Goal: Transaction & Acquisition: Purchase product/service

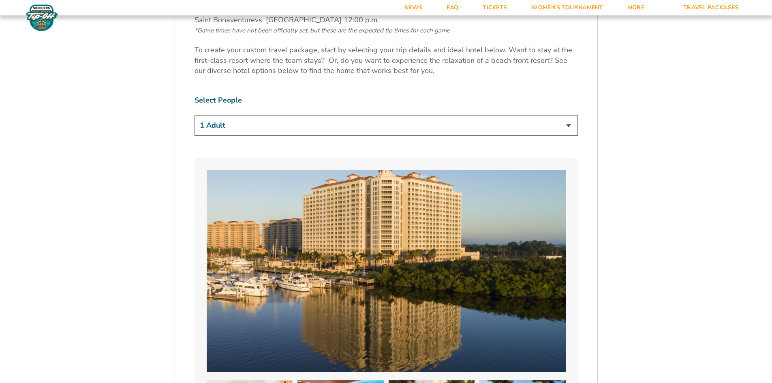
scroll to position [527, 0]
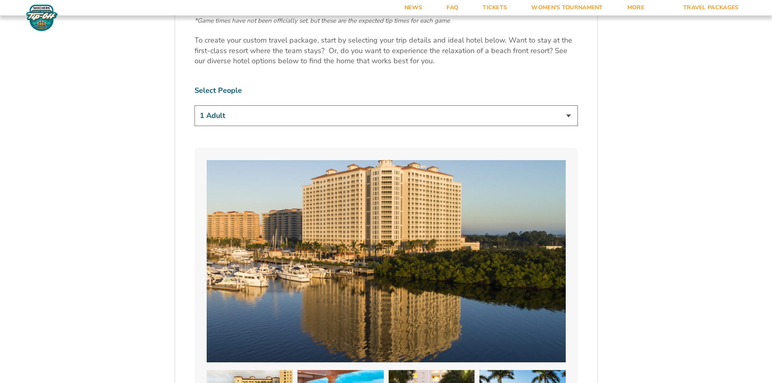
click at [365, 112] on select "1 Adult 2 Adults 3 Adults 4 Adults 2 Adults + 1 Child 2 Adults + 2 Children 2 A…" at bounding box center [386, 115] width 383 height 21
click at [195, 105] on select "1 Adult 2 Adults 3 Adults 4 Adults 2 Adults + 1 Child 2 Adults + 2 Children 2 A…" at bounding box center [386, 115] width 383 height 21
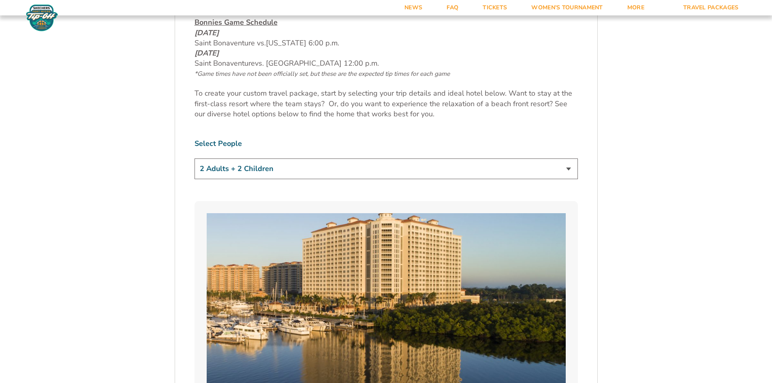
scroll to position [365, 0]
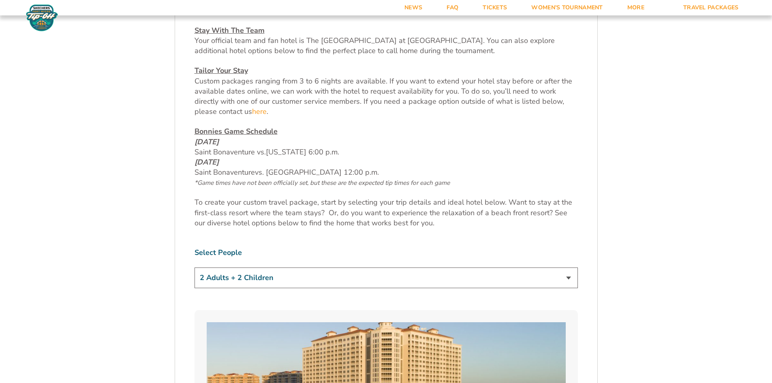
click at [332, 280] on select "1 Adult 2 Adults 3 Adults 4 Adults 2 Adults + 1 Child 2 Adults + 2 Children 2 A…" at bounding box center [386, 277] width 383 height 21
select select "1 Adult"
click at [195, 267] on select "1 Adult 2 Adults 3 Adults 4 Adults 2 Adults + 1 Child 2 Adults + 2 Children 2 A…" at bounding box center [386, 277] width 383 height 21
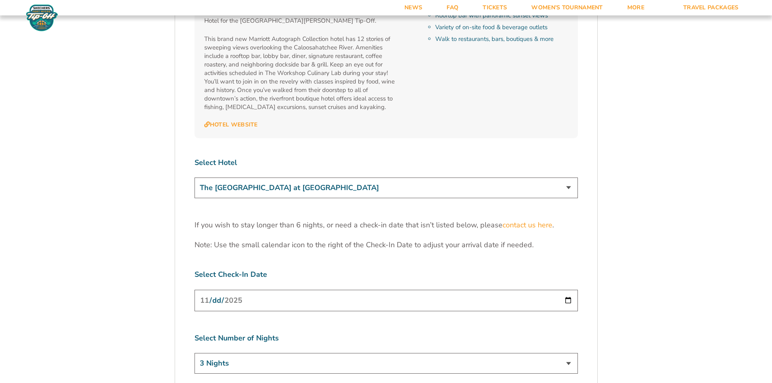
scroll to position [2391, 0]
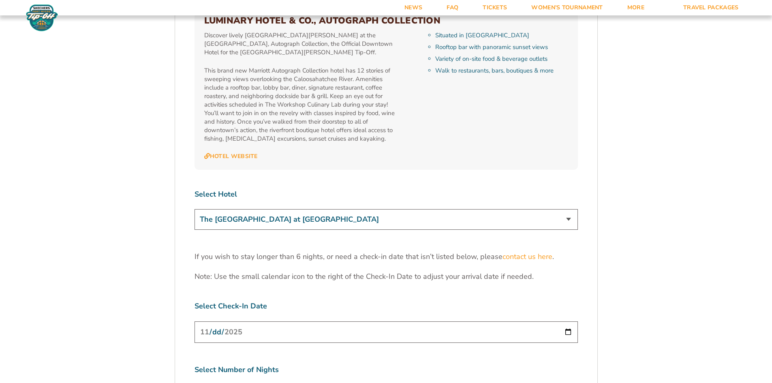
click at [423, 209] on select "The Westin Cape Coral Resort at Marina Village Margaritaville Beach Resort Pink…" at bounding box center [386, 219] width 383 height 21
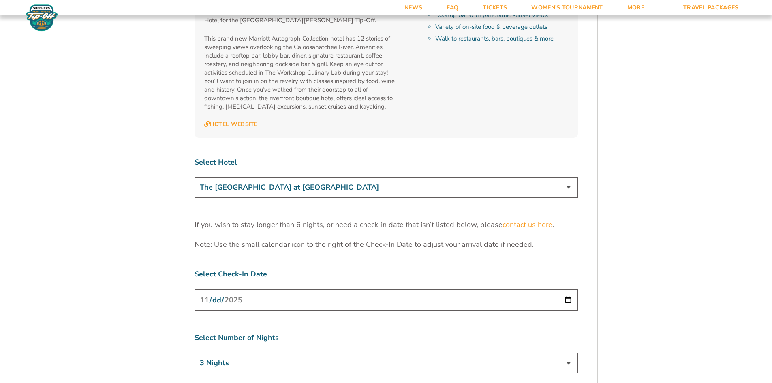
scroll to position [2431, 0]
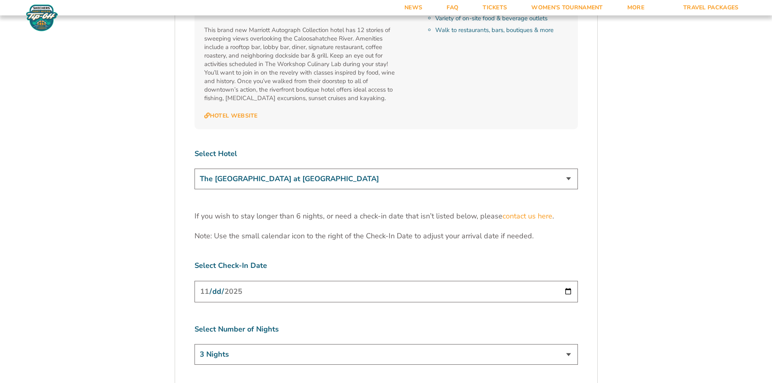
click at [564, 281] on input "2025-11-24" at bounding box center [386, 291] width 383 height 21
type input "2025-11-23"
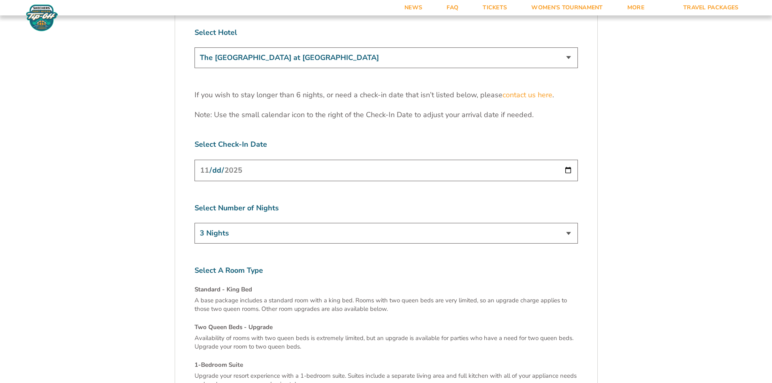
scroll to position [2553, 0]
click at [399, 159] on input "2025-11-23" at bounding box center [386, 169] width 383 height 21
click at [571, 159] on input "2025-11-23" at bounding box center [386, 169] width 383 height 21
click at [492, 222] on select "3 Nights 4 Nights 5 Nights 6 Nights" at bounding box center [386, 232] width 383 height 21
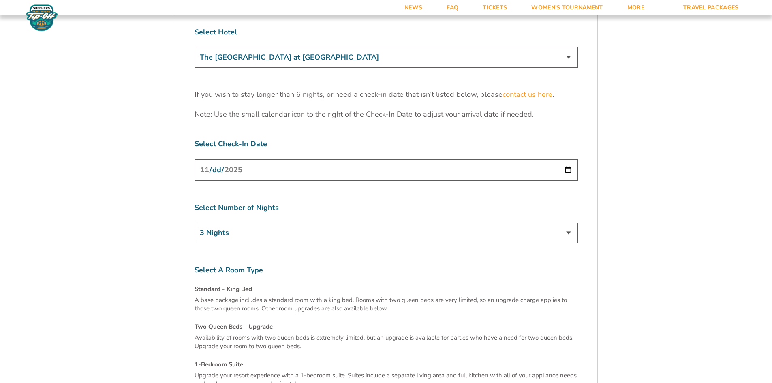
click at [399, 222] on select "3 Nights 4 Nights 5 Nights 6 Nights" at bounding box center [386, 232] width 383 height 21
select select "5 Nights"
click at [195, 222] on select "3 Nights 4 Nights 5 Nights 6 Nights" at bounding box center [386, 232] width 383 height 21
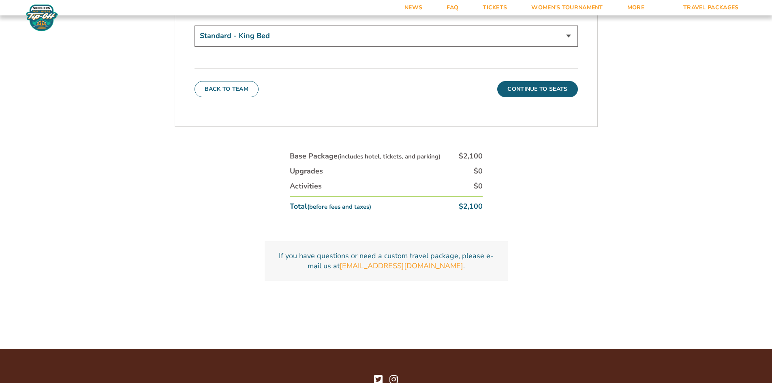
scroll to position [2766, 0]
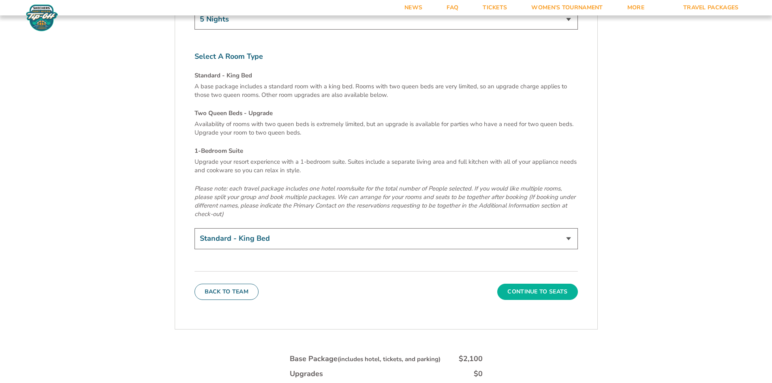
click at [528, 284] on button "Continue To Seats" at bounding box center [537, 292] width 80 height 16
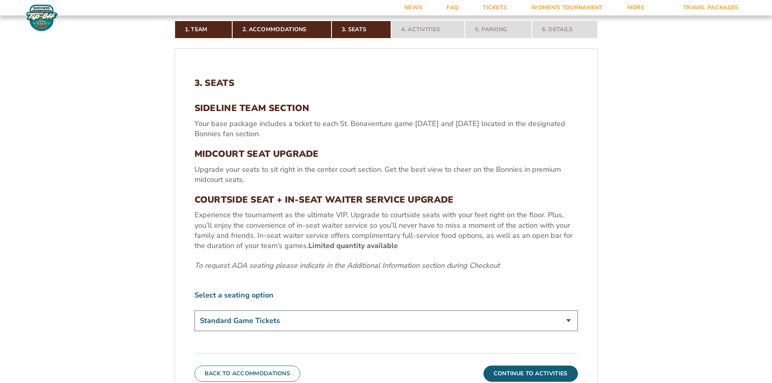
scroll to position [303, 0]
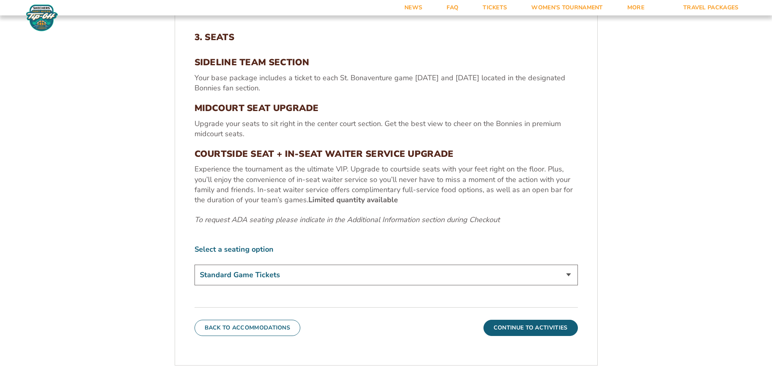
click at [421, 259] on div "Select a seating option Standard Game Tickets Midcourt Seat Upgrade (+$100 per …" at bounding box center [386, 265] width 383 height 43
click at [417, 267] on select "Standard Game Tickets Midcourt Seat Upgrade (+$100 per person) Courtside Seat +…" at bounding box center [386, 275] width 383 height 21
click at [416, 269] on select "Standard Game Tickets Midcourt Seat Upgrade (+$100 per person) Courtside Seat +…" at bounding box center [386, 275] width 383 height 21
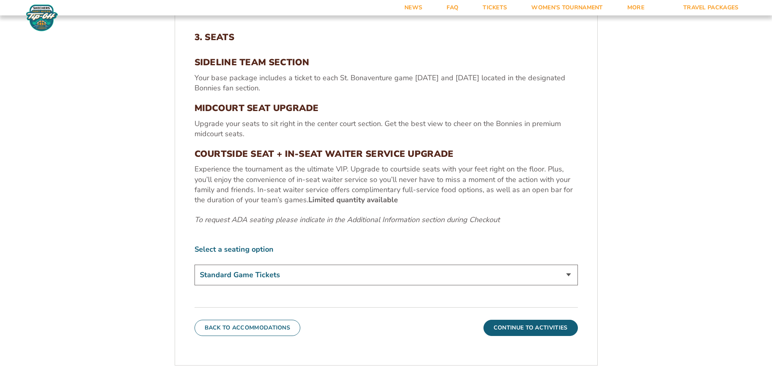
click at [414, 274] on select "Standard Game Tickets Midcourt Seat Upgrade (+$100 per person) Courtside Seat +…" at bounding box center [386, 275] width 383 height 21
click at [195, 265] on select "Standard Game Tickets Midcourt Seat Upgrade (+$100 per person) Courtside Seat +…" at bounding box center [386, 275] width 383 height 21
click at [242, 291] on div "3. Seats SIDELINE TEAM SECTION Your base package includes a ticket to each St. …" at bounding box center [386, 184] width 422 height 343
click at [552, 327] on button "Continue To Activities" at bounding box center [530, 328] width 94 height 16
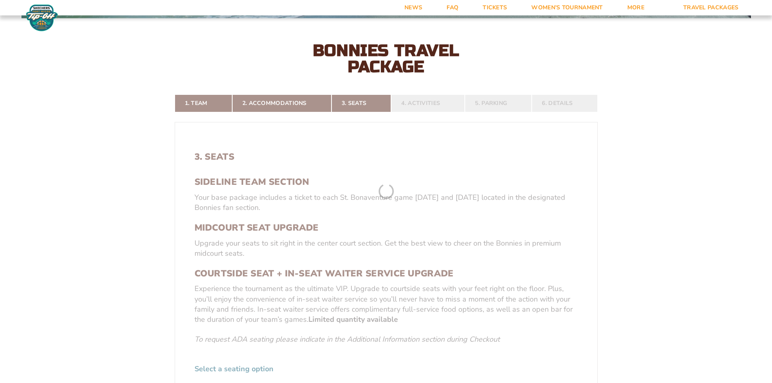
scroll to position [181, 0]
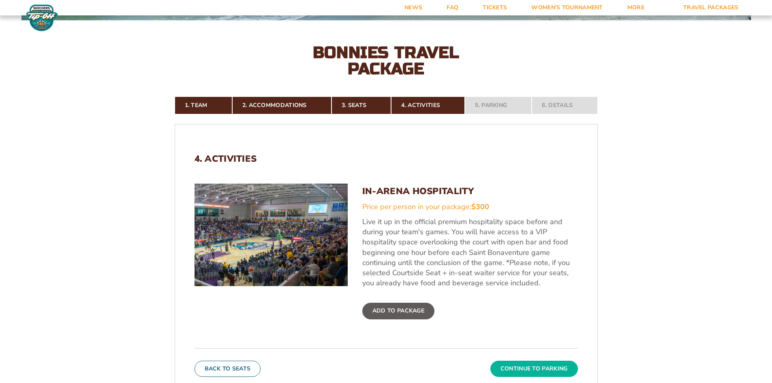
click at [540, 372] on button "Continue To Parking" at bounding box center [534, 369] width 88 height 16
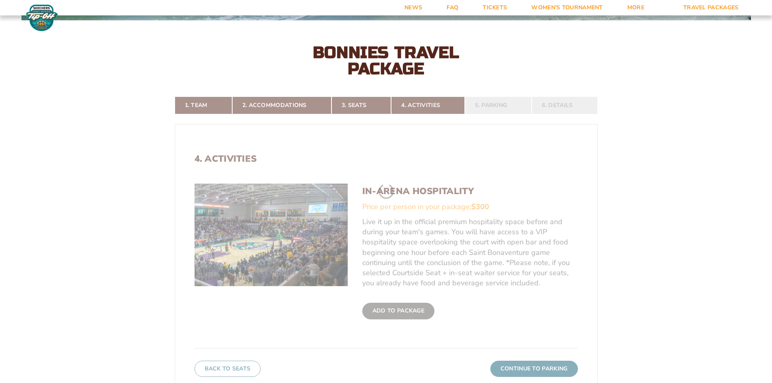
click at [540, 372] on form "Bonnies Bonnies Travel Package 1. Team 2. Accommodations 3. Seats 4. Activities…" at bounding box center [386, 209] width 772 height 780
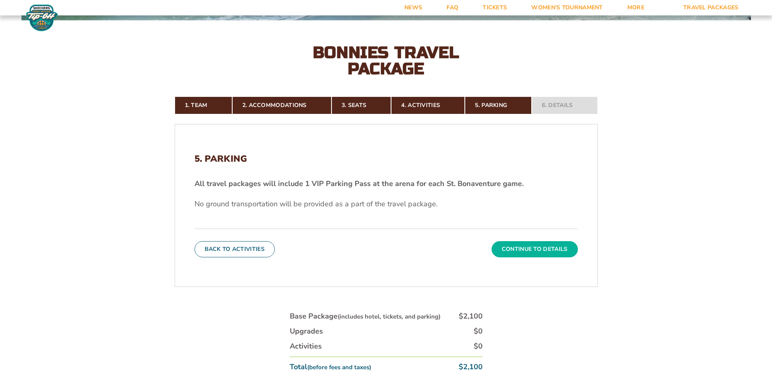
click at [537, 254] on button "Continue To Details" at bounding box center [535, 249] width 86 height 16
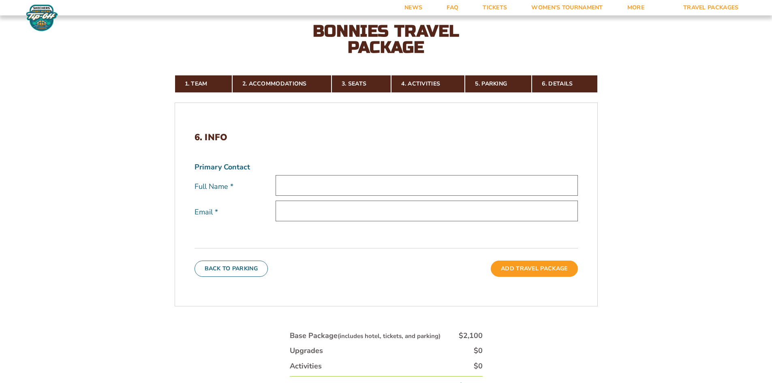
scroll to position [243, 0]
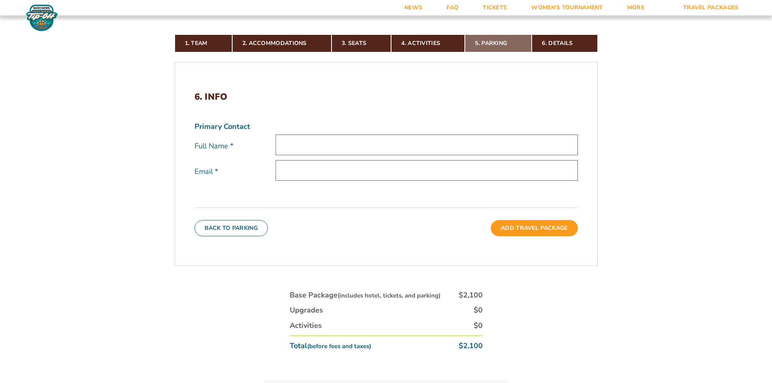
click at [497, 42] on link "5. Parking" at bounding box center [498, 43] width 67 height 18
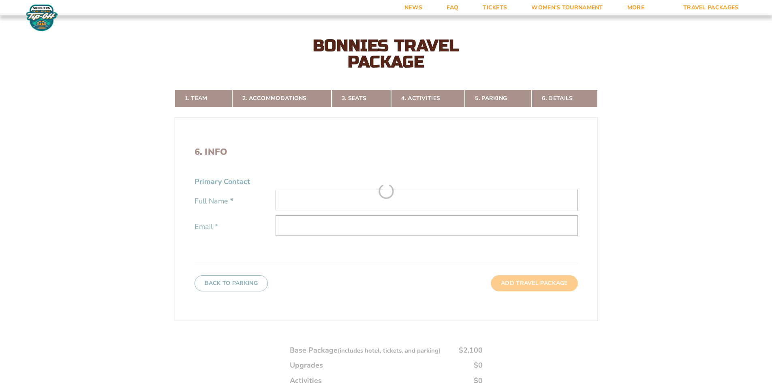
scroll to position [181, 0]
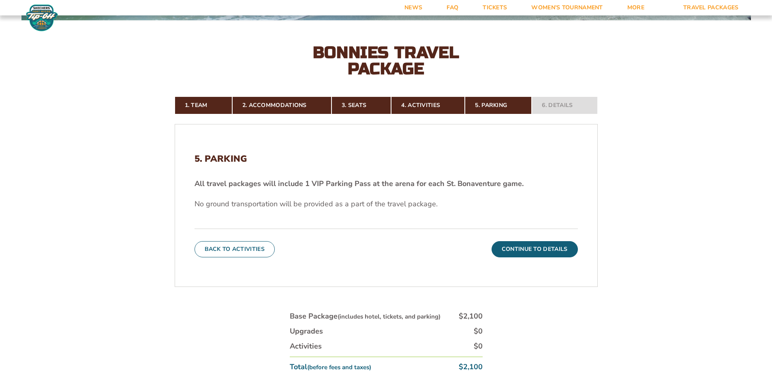
click at [507, 255] on button "Continue To Details" at bounding box center [535, 249] width 86 height 16
click at [507, 255] on form "Bonnies Bonnies Travel Package 1. Team 2. Accommodations 3. Seats 4. Activities…" at bounding box center [386, 149] width 772 height 661
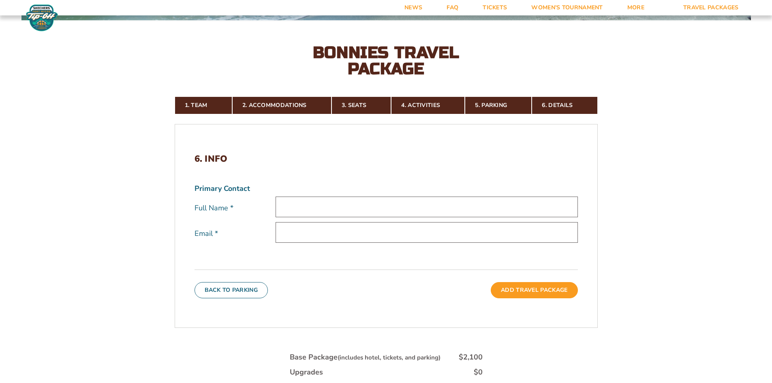
click at [326, 206] on input "text" at bounding box center [427, 207] width 302 height 21
type input "Curtis Pierce"
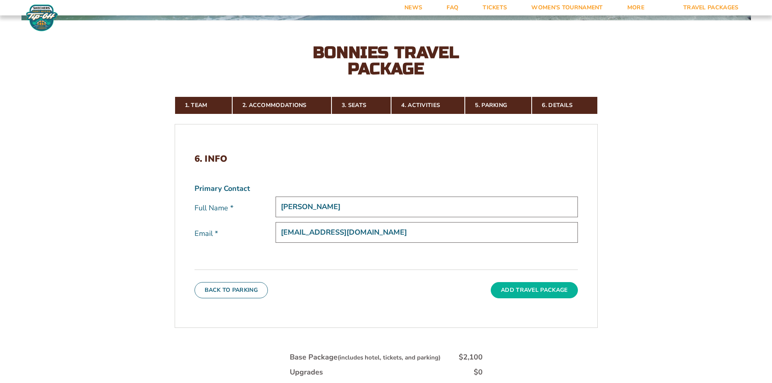
type input "[EMAIL_ADDRESS][DOMAIN_NAME]"
click at [551, 294] on button "Add Travel Package" at bounding box center [534, 290] width 87 height 16
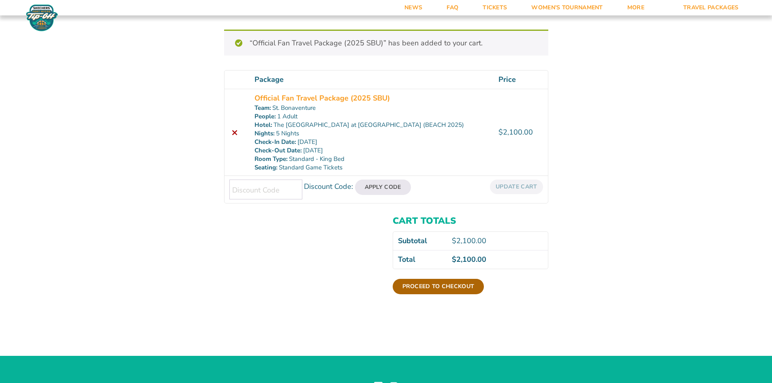
scroll to position [94, 0]
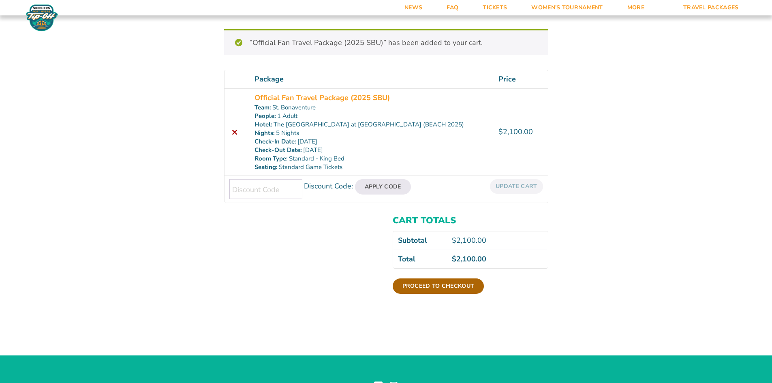
click at [462, 283] on link "Proceed to checkout" at bounding box center [439, 285] width 92 height 15
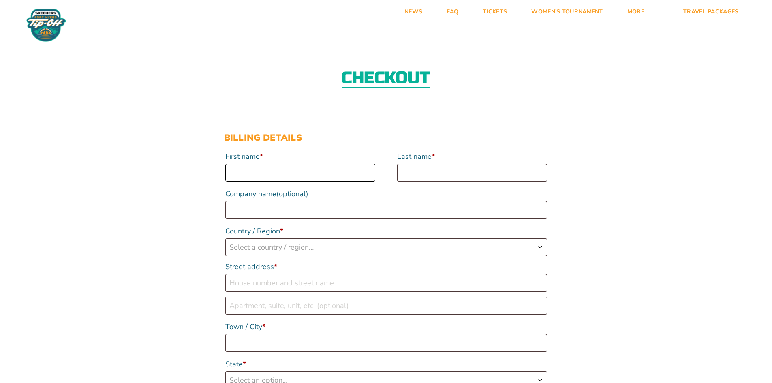
click at [313, 171] on input "First name *" at bounding box center [300, 173] width 150 height 18
click at [271, 178] on input "First name *" at bounding box center [300, 173] width 150 height 18
type input "[PERSON_NAME]"
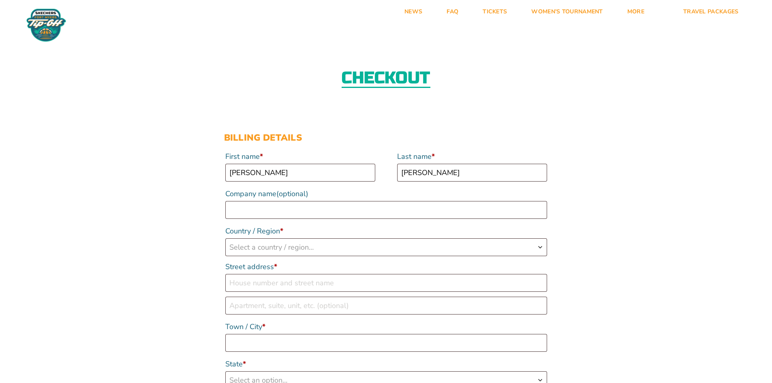
select select "US"
type input "[STREET_ADDRESS]"
type input "[GEOGRAPHIC_DATA]"
type input "14895"
type input "15853078152"
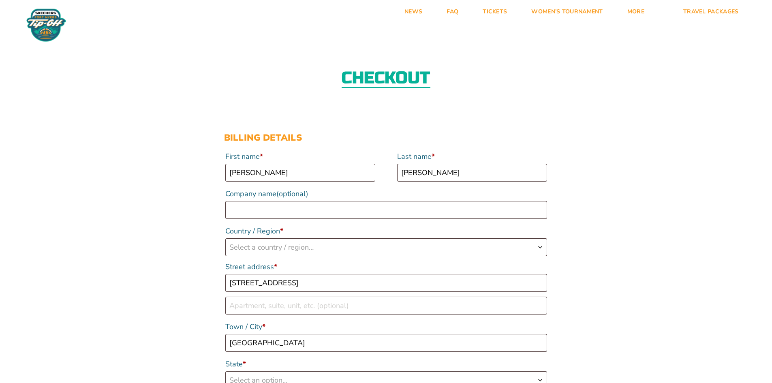
type input "[EMAIL_ADDRESS][DOMAIN_NAME]"
select select "US"
select select "NY"
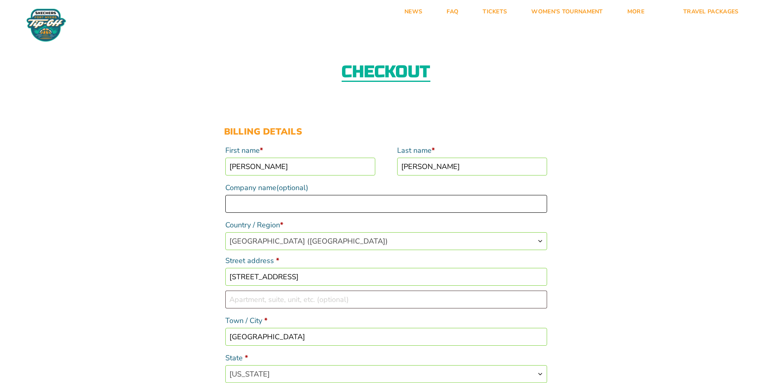
click at [269, 197] on input "Company name (optional)" at bounding box center [386, 204] width 322 height 18
type input "[GEOGRAPHIC_DATA]"
drag, startPoint x: 297, startPoint y: 276, endPoint x: 243, endPoint y: 279, distance: 54.4
click at [259, 279] on input "[STREET_ADDRESS]" at bounding box center [386, 277] width 322 height 18
click at [257, 279] on input "[STREET_ADDRESS]" at bounding box center [386, 277] width 322 height 18
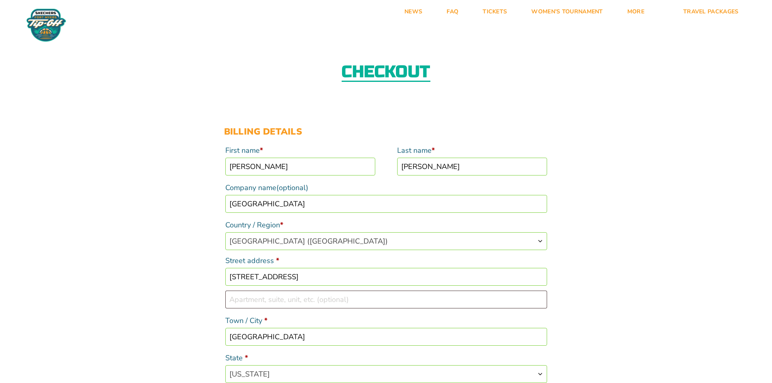
click at [252, 279] on input "[STREET_ADDRESS]" at bounding box center [386, 277] width 322 height 18
click at [229, 278] on input "[STREET_ADDRESS]" at bounding box center [386, 277] width 322 height 18
click at [224, 277] on p "Street address * [STREET_ADDRESS]" at bounding box center [386, 269] width 324 height 35
click at [323, 271] on input "[STREET_ADDRESS]" at bounding box center [386, 277] width 322 height 18
click at [319, 275] on input "[STREET_ADDRESS]" at bounding box center [386, 277] width 322 height 18
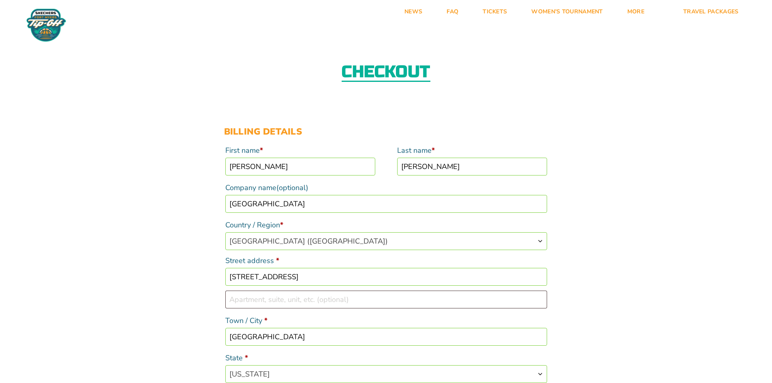
click at [319, 275] on input "[STREET_ADDRESS]" at bounding box center [386, 277] width 322 height 18
click at [318, 275] on input "Street address *" at bounding box center [386, 277] width 322 height 18
paste input "[STREET_ADDRESS]"
drag, startPoint x: 382, startPoint y: 277, endPoint x: 288, endPoint y: 274, distance: 94.1
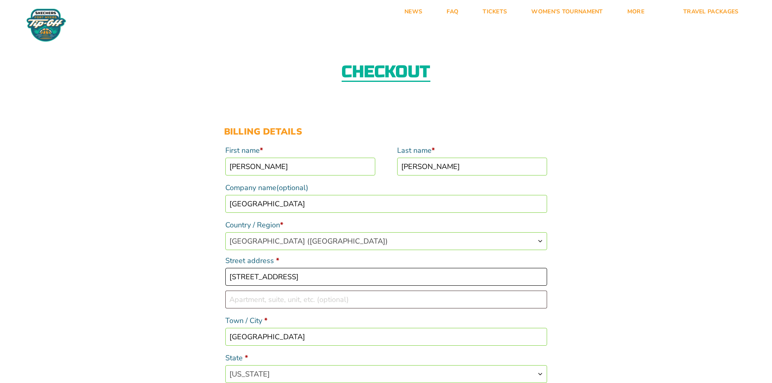
click at [288, 274] on input "[STREET_ADDRESS]" at bounding box center [386, 277] width 322 height 18
type input "[STREET_ADDRESS]"
click at [293, 345] on input "[GEOGRAPHIC_DATA]" at bounding box center [386, 337] width 322 height 18
paste input "St Bonaventure, [GEOGRAPHIC_DATA] 14778"
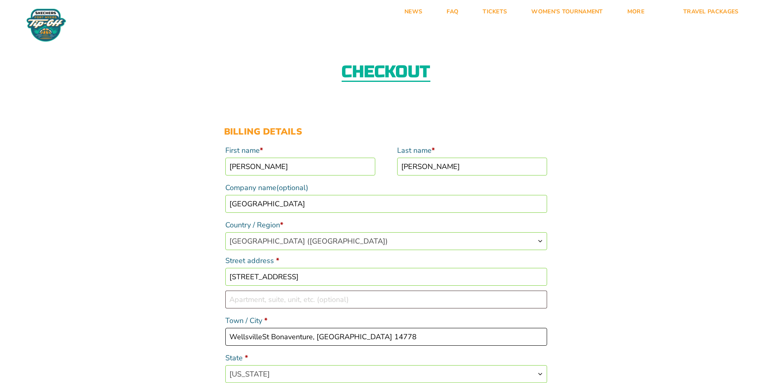
drag, startPoint x: 261, startPoint y: 336, endPoint x: 212, endPoint y: 336, distance: 49.4
drag, startPoint x: 338, startPoint y: 337, endPoint x: 296, endPoint y: 335, distance: 41.8
click at [296, 335] on input "St Bonaventure, [GEOGRAPHIC_DATA] 14778" at bounding box center [386, 337] width 322 height 18
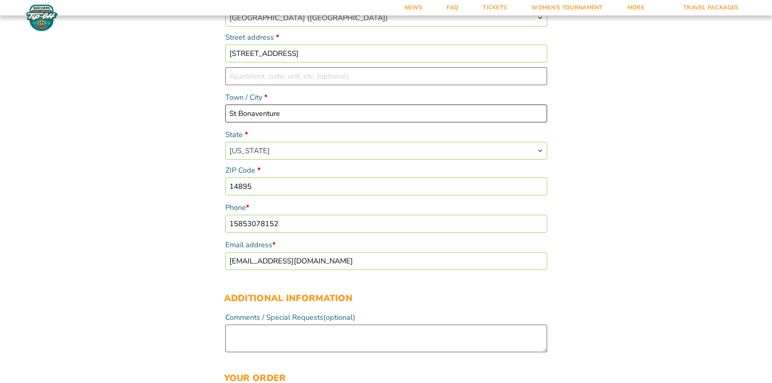
scroll to position [243, 0]
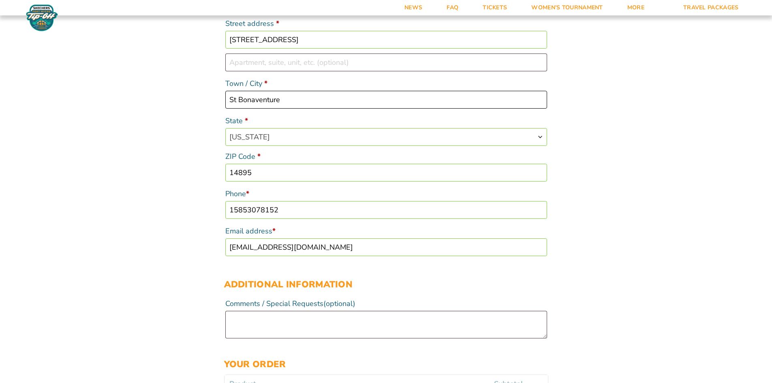
type input "St Bonaventure"
click at [293, 170] on input "14895" at bounding box center [386, 173] width 322 height 18
paste input "778"
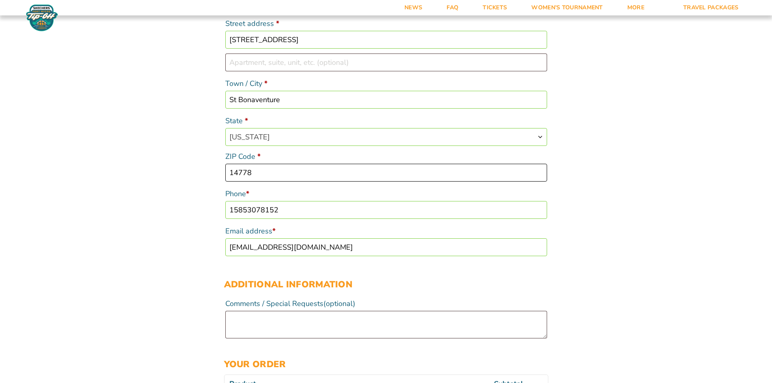
type input "14778"
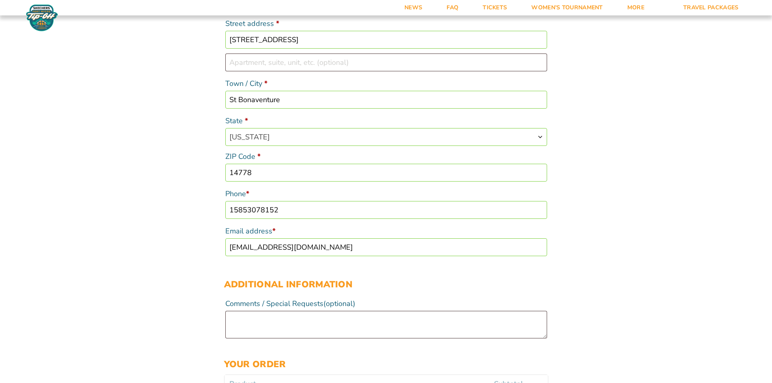
drag, startPoint x: 315, startPoint y: 210, endPoint x: 156, endPoint y: 210, distance: 159.2
click at [156, 210] on div "Checkout Discount Code: Apply Code Billing details First name * [PERSON_NAME] L…" at bounding box center [386, 327] width 772 height 1071
type input "5853078152"
click at [156, 210] on div "Checkout Discount Code: Apply Code Billing details First name * [PERSON_NAME] L…" at bounding box center [386, 327] width 772 height 1071
drag, startPoint x: 335, startPoint y: 246, endPoint x: 193, endPoint y: 254, distance: 142.1
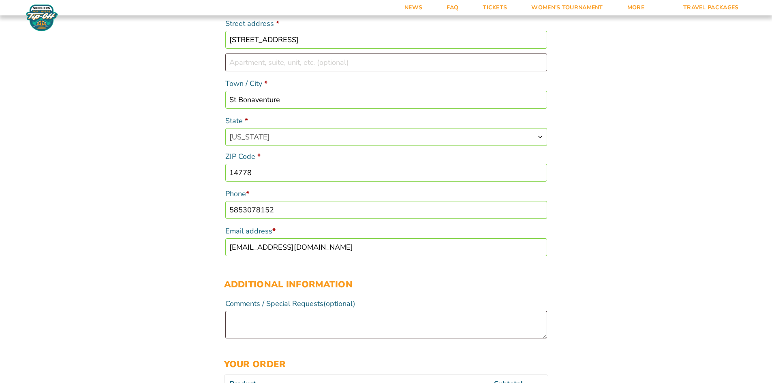
click at [193, 254] on div "Checkout Discount Code: Apply Code Billing details First name * [PERSON_NAME] L…" at bounding box center [386, 327] width 772 height 1071
type input "[EMAIL_ADDRESS][DOMAIN_NAME]"
click at [199, 259] on div "Checkout Discount Code: Apply Code Billing details First name * [PERSON_NAME] L…" at bounding box center [386, 327] width 772 height 1071
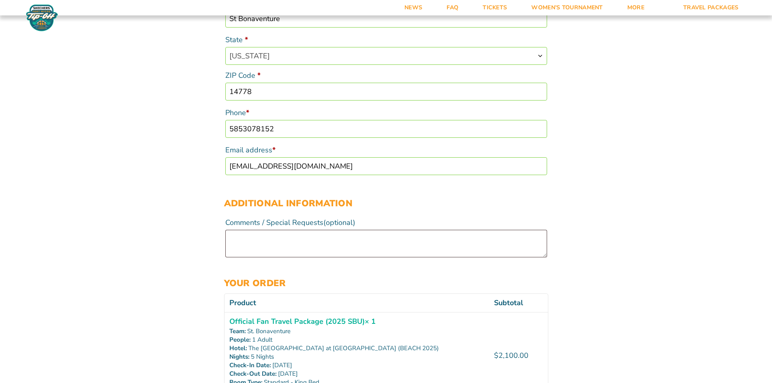
scroll to position [567, 0]
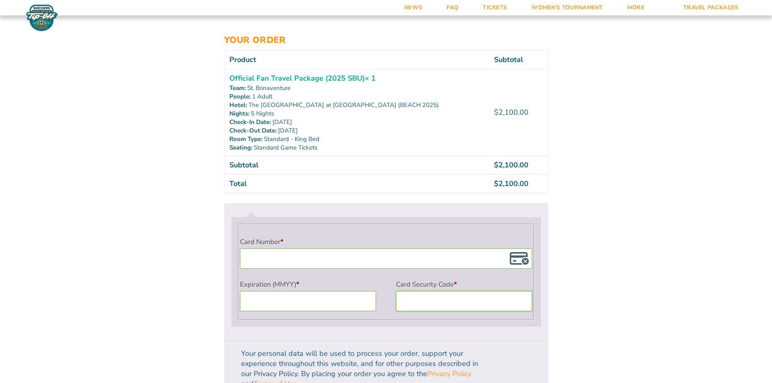
click at [579, 306] on div "Checkout Discount Code: Apply Code Billing details First name * [PERSON_NAME] L…" at bounding box center [386, 3] width 772 height 1071
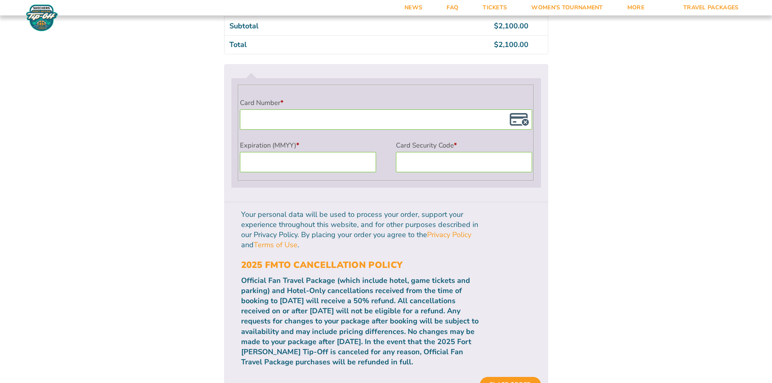
scroll to position [729, 0]
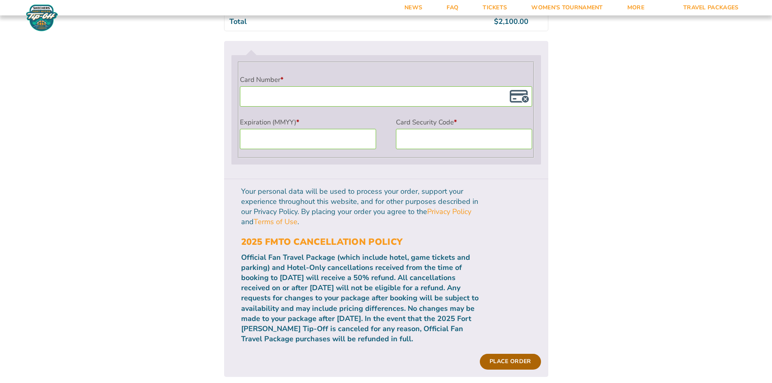
click at [515, 354] on button "Place order" at bounding box center [510, 361] width 61 height 15
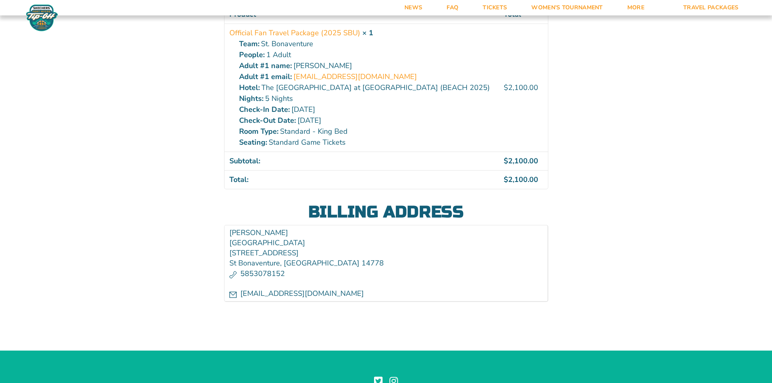
scroll to position [60, 0]
